Goal: Navigation & Orientation: Go to known website

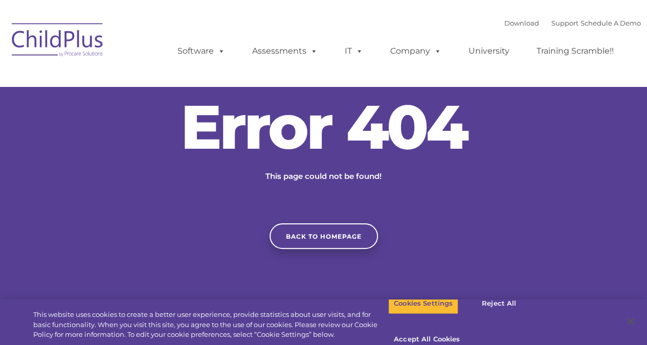
click at [68, 48] on img at bounding box center [58, 41] width 102 height 51
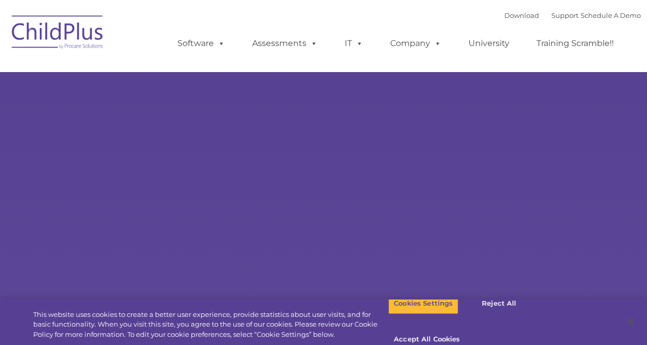
type input ""
select select "MEDIUM"
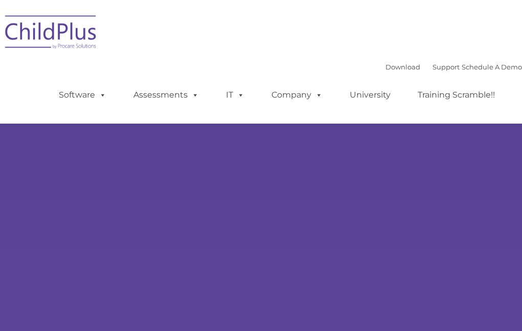
type input ""
select select "MEDIUM"
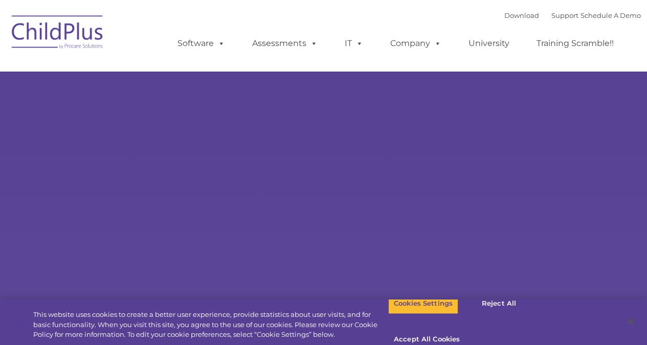
type input ""
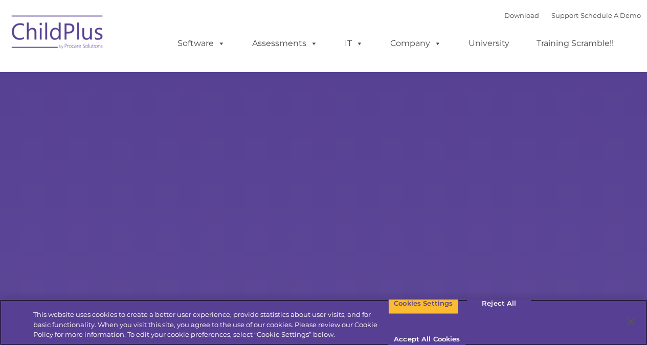
select select "MEDIUM"
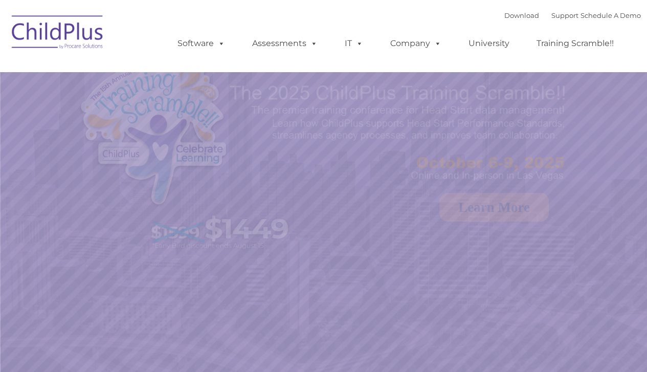
select select "MEDIUM"
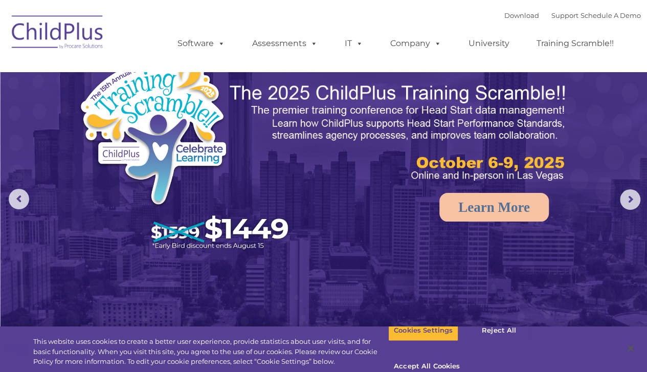
click at [230, 304] on img at bounding box center [324, 203] width 647 height 407
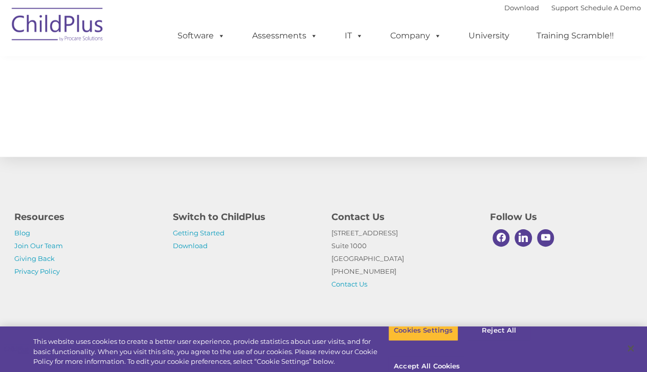
scroll to position [1157, 0]
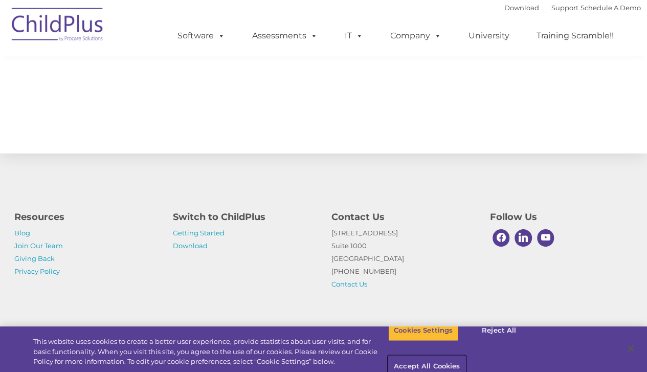
click at [465, 356] on button "Accept All Cookies" at bounding box center [426, 366] width 77 height 21
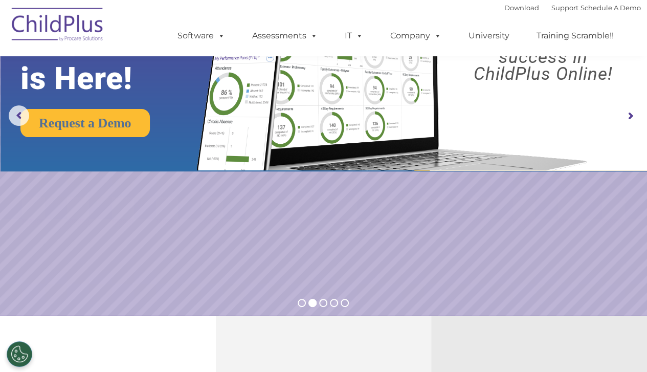
scroll to position [0, 0]
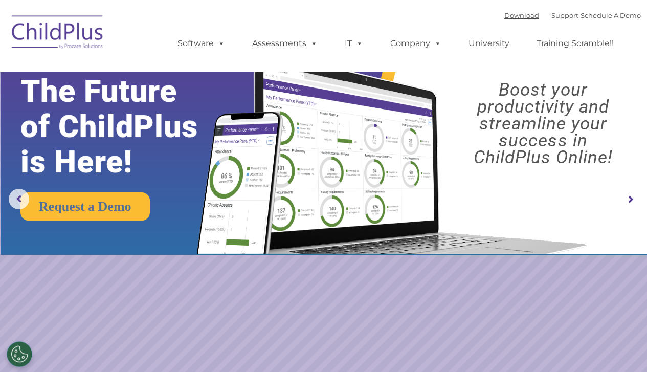
click at [504, 15] on link "Download" at bounding box center [521, 15] width 35 height 8
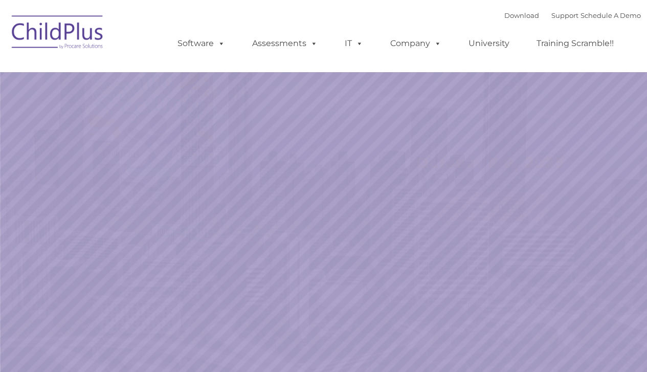
select select "MEDIUM"
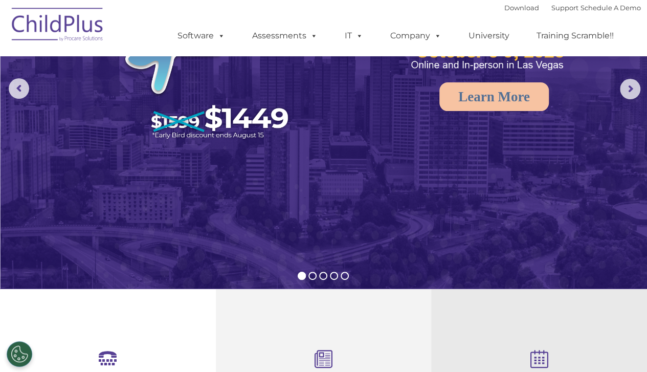
scroll to position [111, 0]
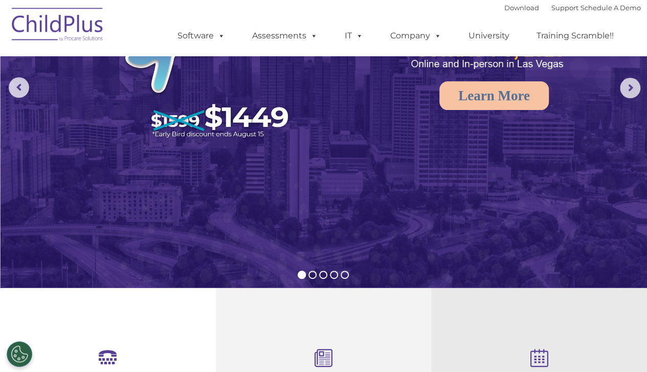
click at [68, 28] on img at bounding box center [58, 26] width 102 height 51
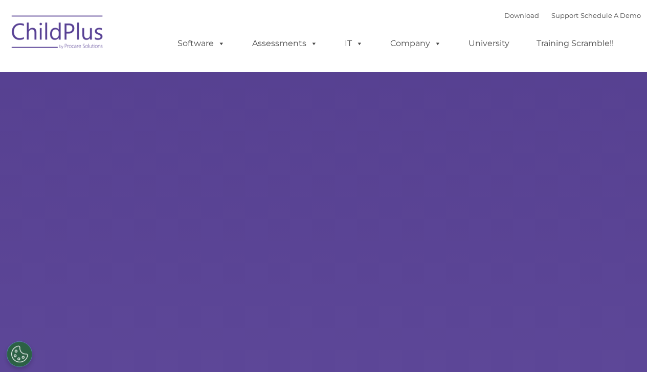
type input ""
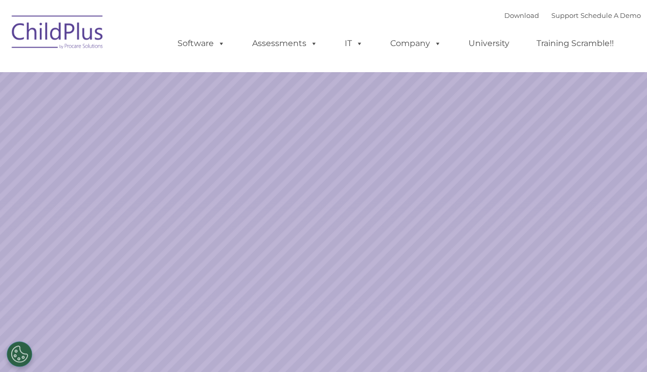
select select "MEDIUM"
